Goal: Task Accomplishment & Management: Use online tool/utility

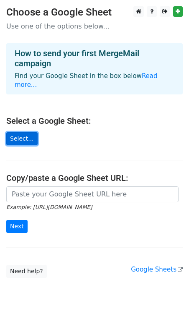
click at [24, 132] on link "Select..." at bounding box center [21, 138] width 31 height 13
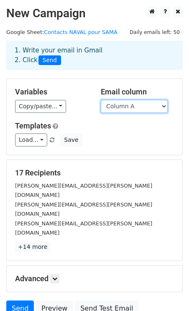
click at [111, 107] on select "Column A" at bounding box center [134, 106] width 67 height 13
click at [101, 100] on select "Column A" at bounding box center [134, 106] width 67 height 13
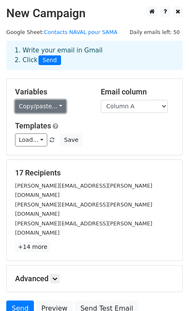
click at [30, 101] on link "Copy/paste..." at bounding box center [40, 106] width 51 height 13
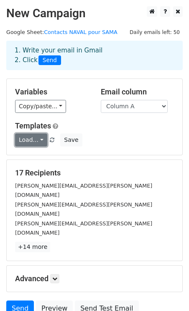
click at [22, 136] on link "Load..." at bounding box center [31, 139] width 32 height 13
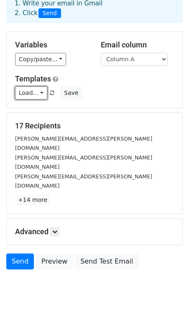
scroll to position [48, 0]
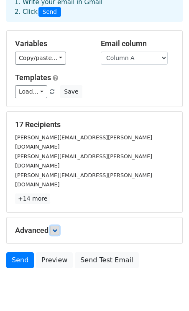
click at [56, 226] on link at bounding box center [54, 230] width 9 height 9
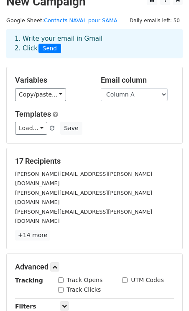
scroll to position [0, 0]
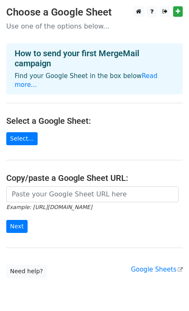
click at [17, 137] on main "Choose a Google Sheet Use one of the options below... How to send your first Me…" at bounding box center [94, 141] width 189 height 271
click at [20, 132] on link "Select..." at bounding box center [21, 138] width 31 height 13
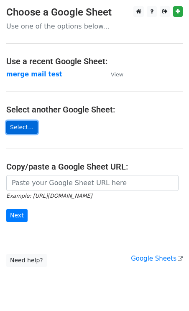
click at [24, 122] on link "Select..." at bounding box center [21, 127] width 31 height 13
click at [26, 124] on link "Select..." at bounding box center [21, 127] width 31 height 13
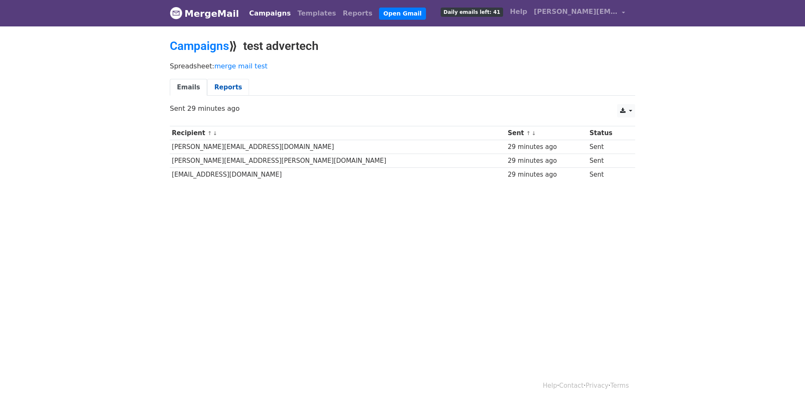
click at [223, 86] on link "Reports" at bounding box center [228, 87] width 42 height 17
click at [224, 86] on link "Reports" at bounding box center [228, 87] width 42 height 17
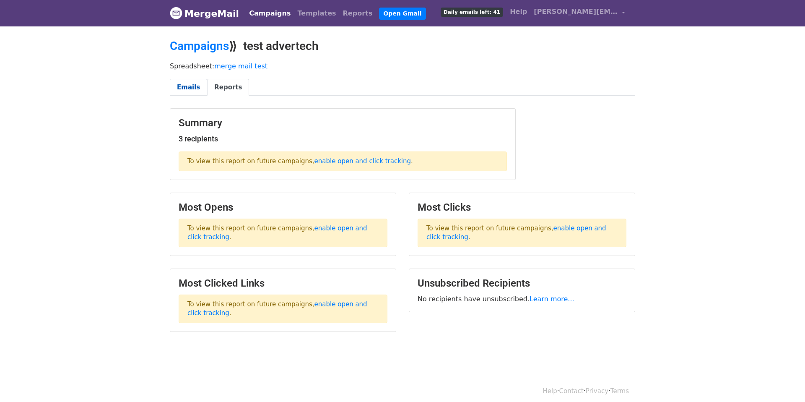
click at [192, 85] on link "Emails" at bounding box center [188, 87] width 37 height 17
